Goal: Task Accomplishment & Management: Use online tool/utility

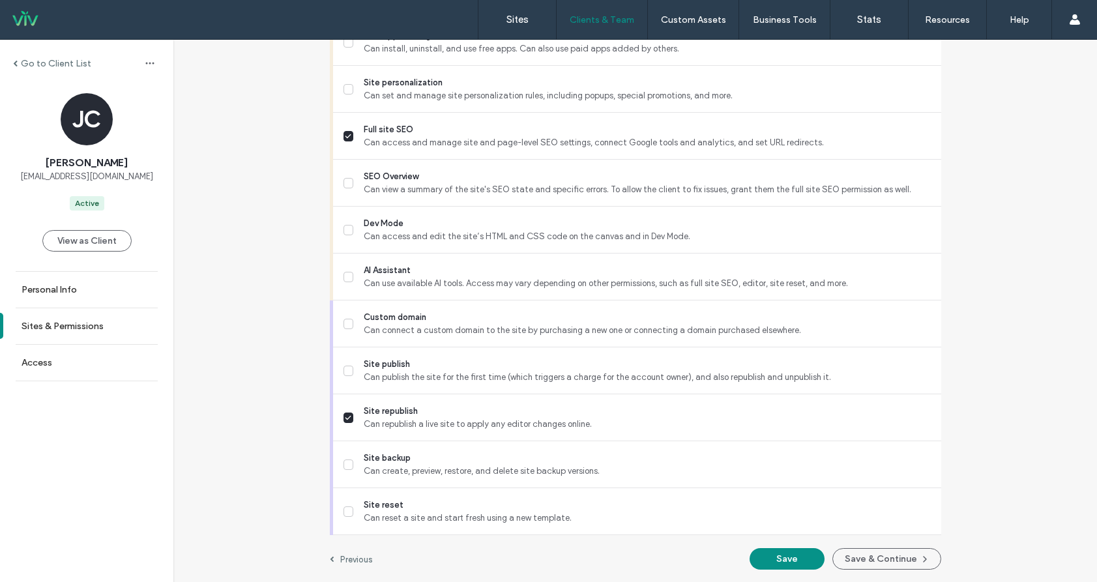
scroll to position [1117, 0]
click at [765, 552] on button "Save" at bounding box center [787, 559] width 75 height 22
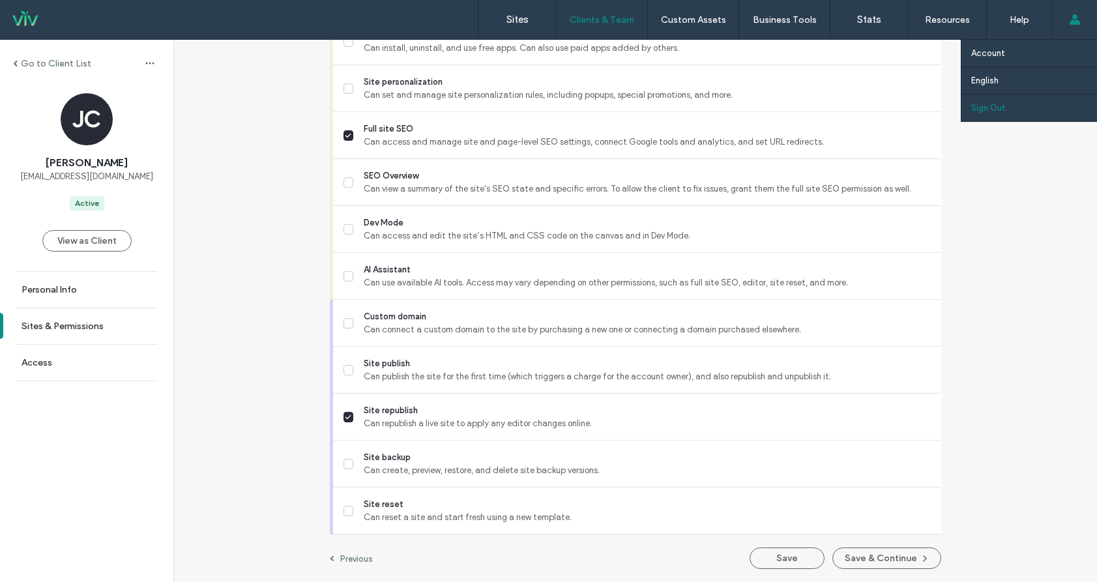
click at [1022, 110] on link "Sign Out" at bounding box center [1034, 108] width 126 height 27
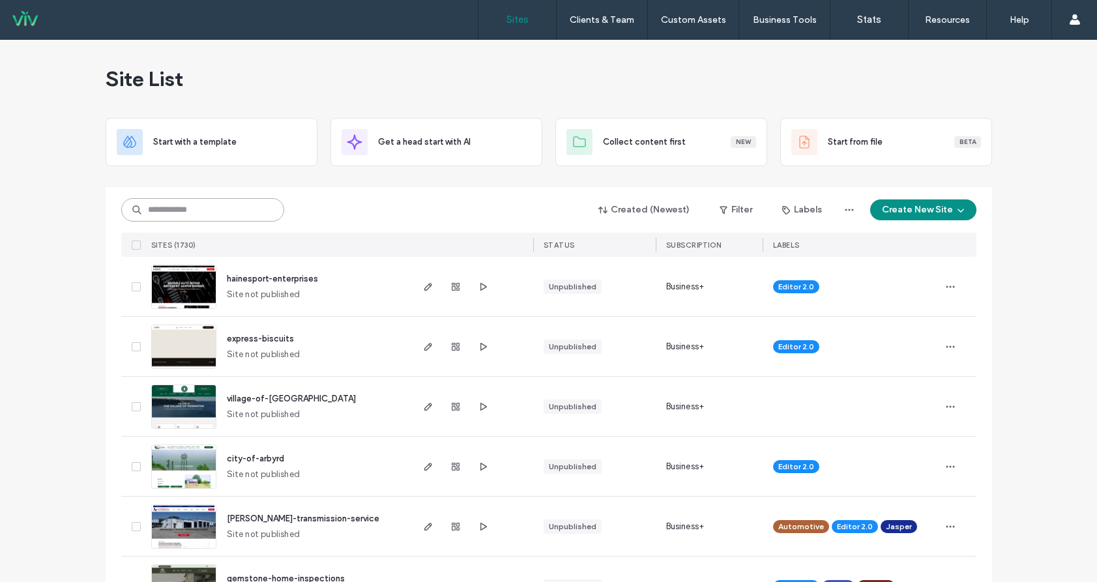
click at [205, 217] on input at bounding box center [202, 209] width 163 height 23
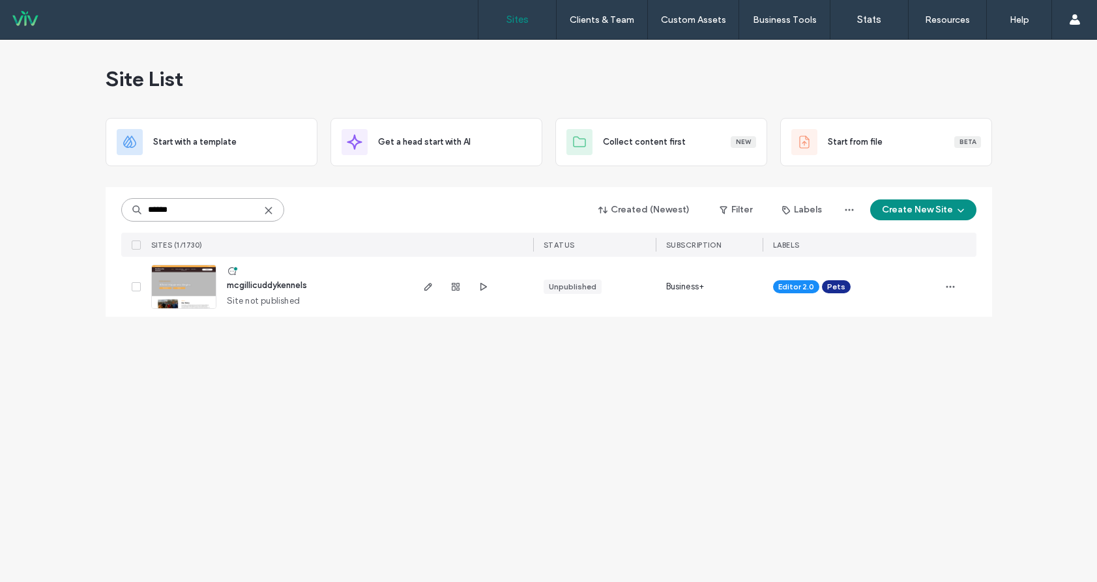
type input "******"
click at [299, 282] on span "mcgillicuddykennels" at bounding box center [267, 285] width 80 height 10
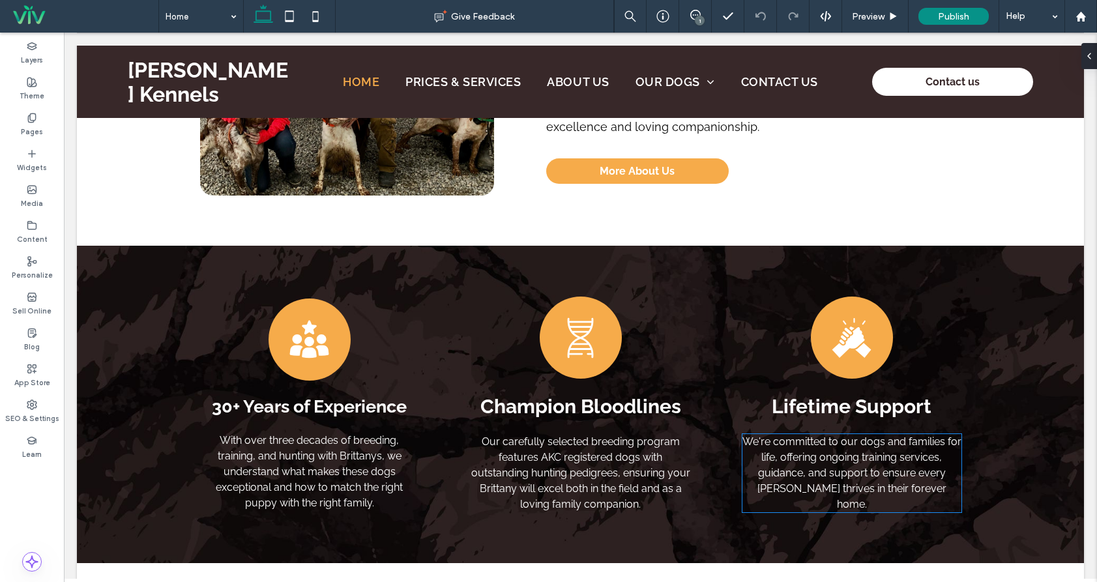
scroll to position [130, 0]
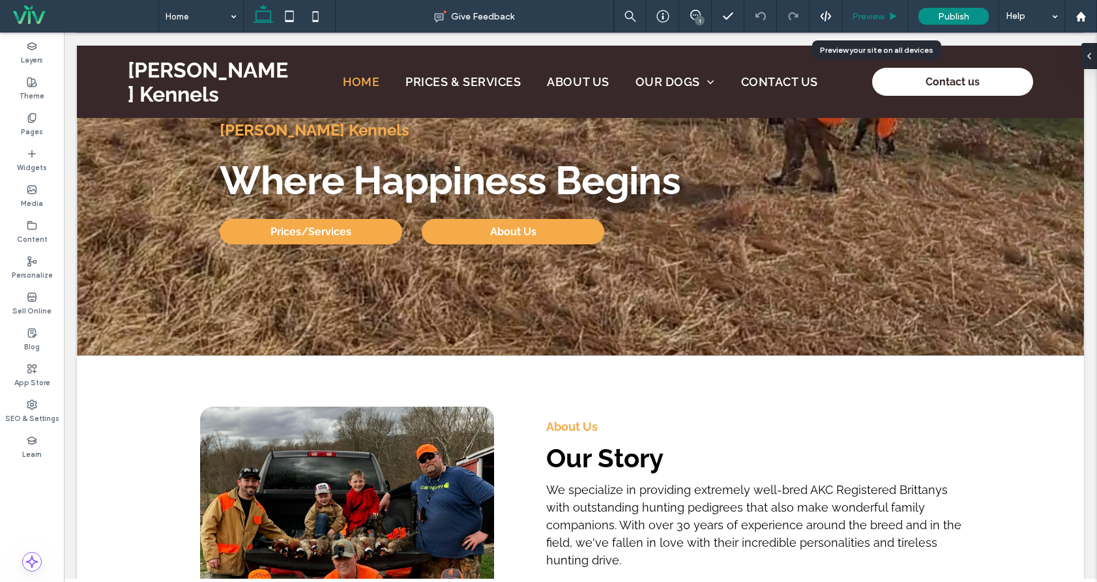
click at [870, 10] on div "Preview" at bounding box center [875, 16] width 67 height 33
click at [868, 15] on span "Preview" at bounding box center [868, 16] width 33 height 11
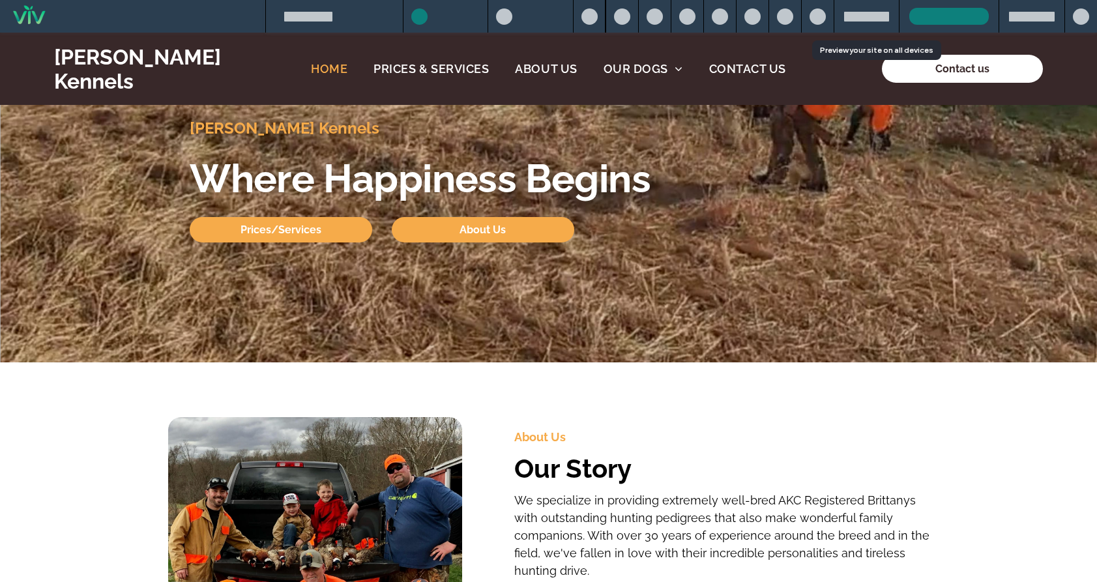
scroll to position [117, 0]
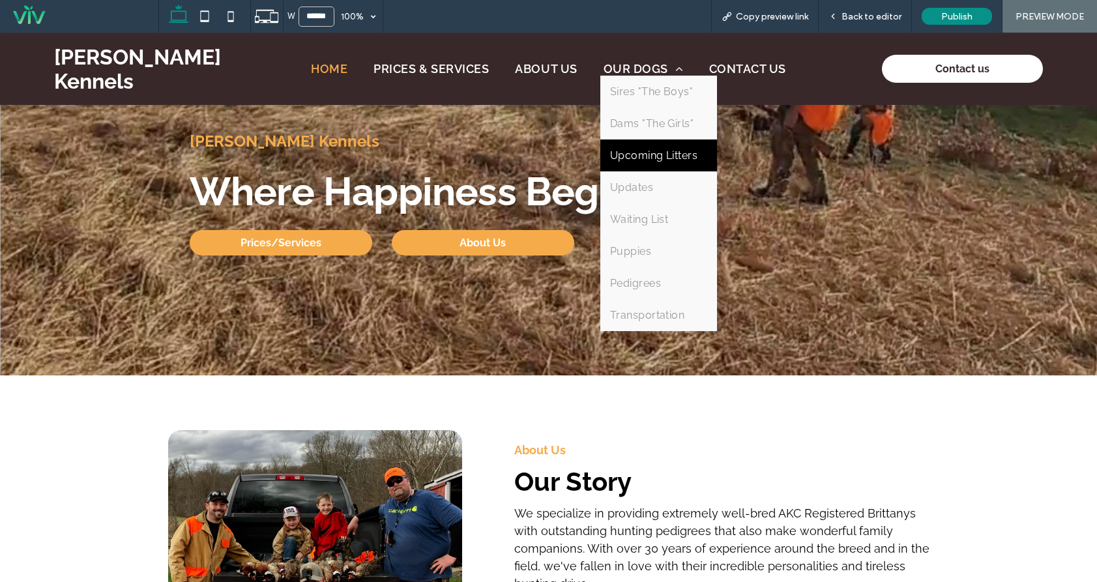
click at [640, 157] on span "Upcoming Litters" at bounding box center [654, 155] width 88 height 12
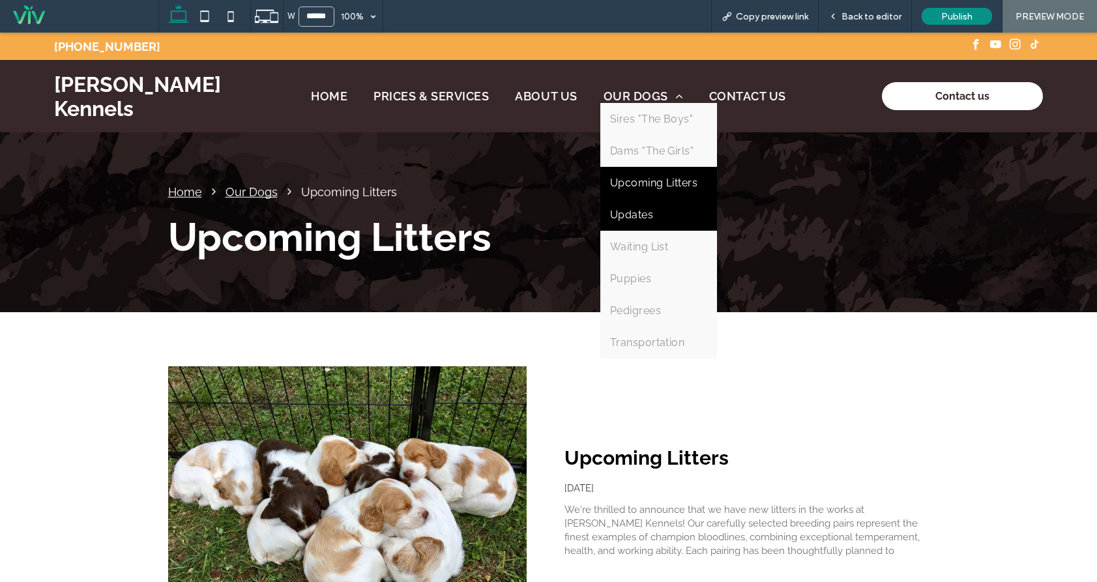
click at [655, 213] on link "Updates" at bounding box center [658, 215] width 117 height 32
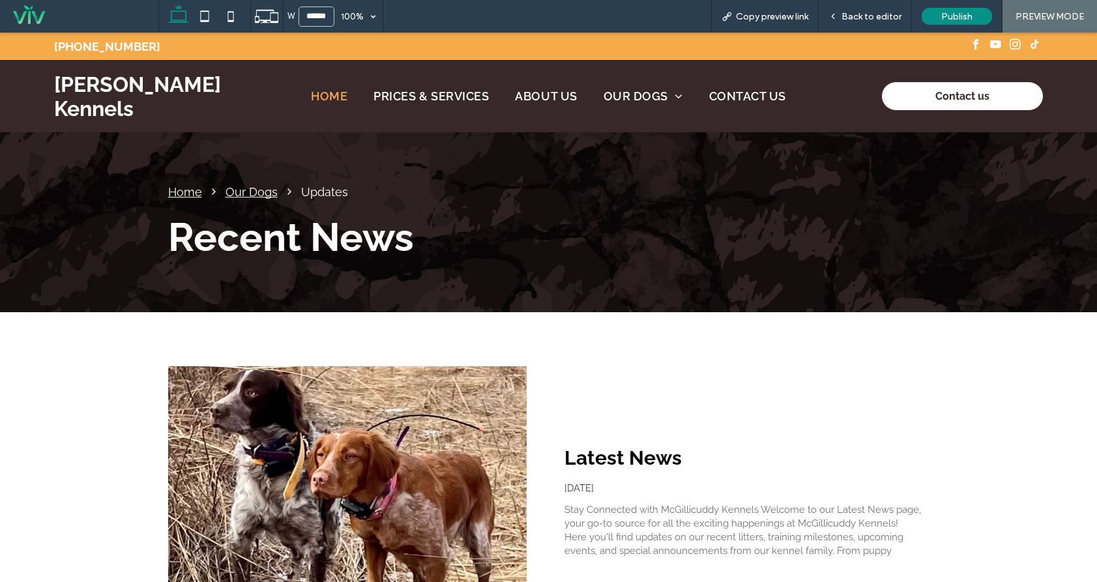
click at [336, 95] on span "Home" at bounding box center [329, 96] width 37 height 14
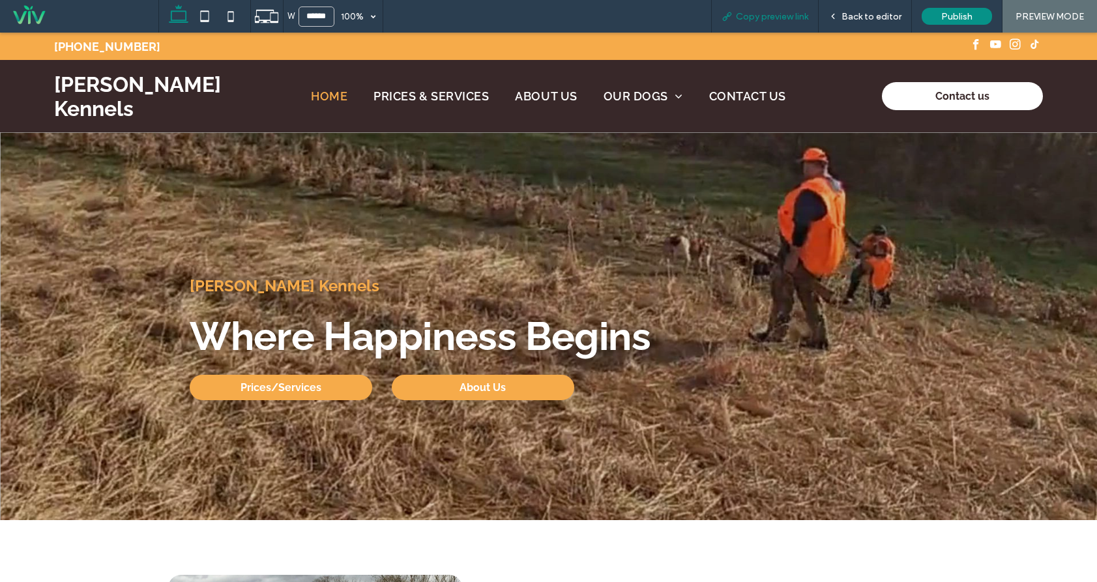
click at [786, 17] on span "Copy preview link" at bounding box center [772, 16] width 72 height 11
click at [865, 16] on span "Back to editor" at bounding box center [872, 16] width 60 height 11
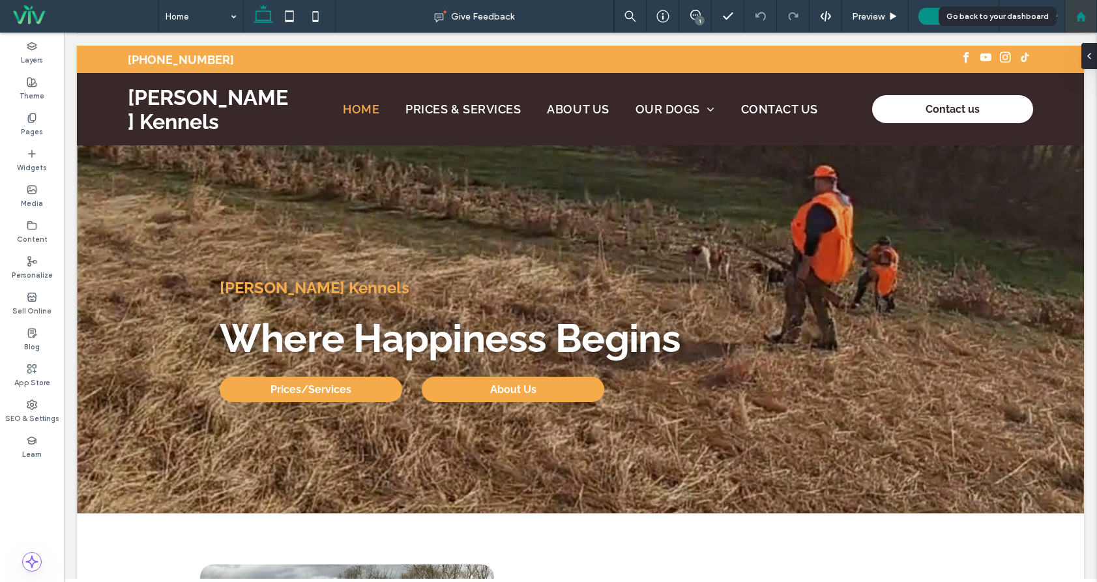
click at [1080, 20] on icon at bounding box center [1081, 16] width 11 height 11
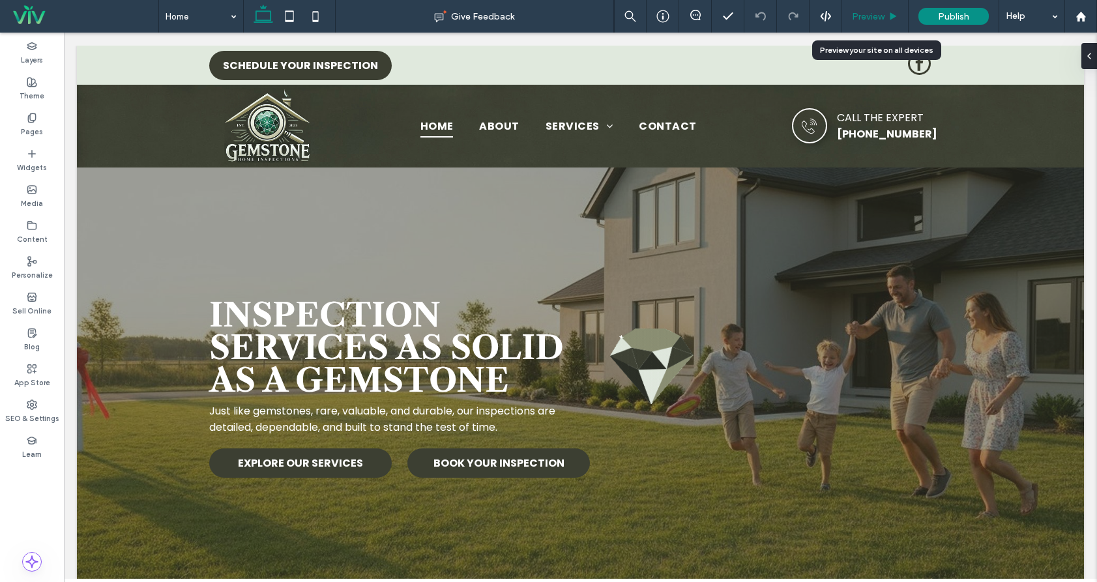
click at [883, 18] on span "Preview" at bounding box center [868, 16] width 33 height 11
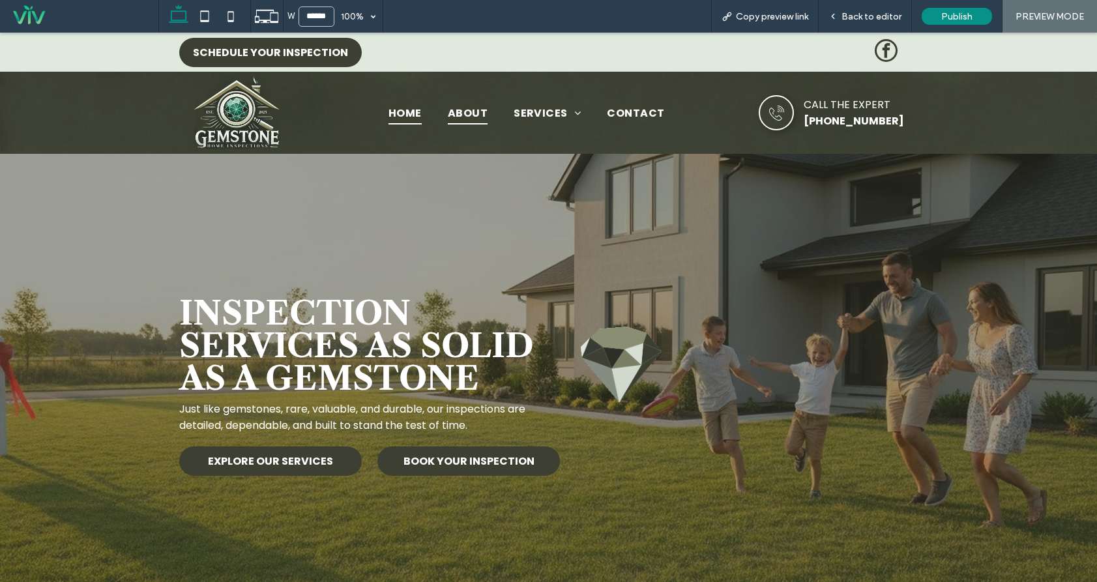
click at [460, 111] on span "About" at bounding box center [468, 112] width 40 height 23
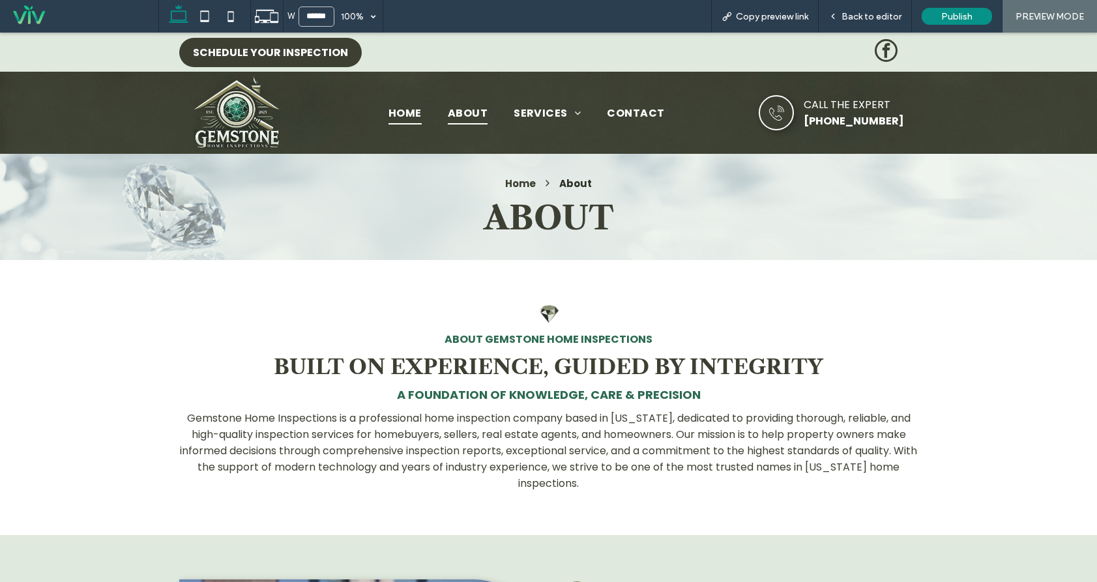
click at [412, 116] on span "Home" at bounding box center [405, 112] width 33 height 23
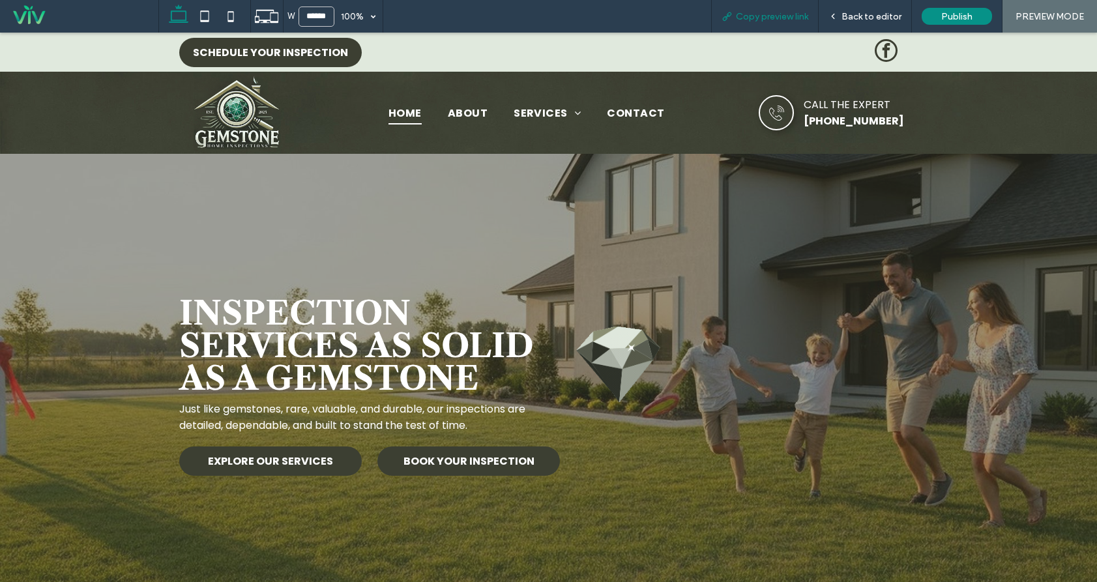
click at [799, 18] on span "Copy preview link" at bounding box center [772, 16] width 72 height 11
